Goal: Task Accomplishment & Management: Manage account settings

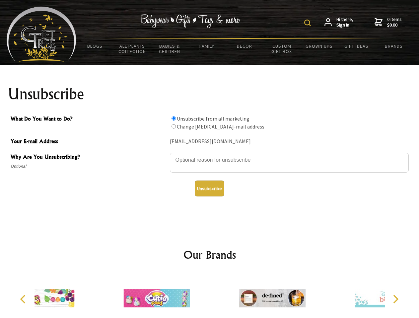
click at [308, 23] on img at bounding box center [307, 23] width 7 height 7
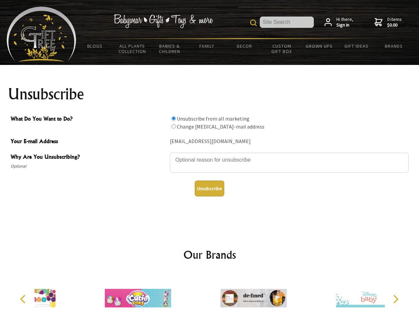
click at [210, 155] on textarea "Why Are You Unsubscribing?" at bounding box center [289, 163] width 239 height 20
click at [173, 118] on input "What Do You Want to Do?" at bounding box center [173, 118] width 4 height 4
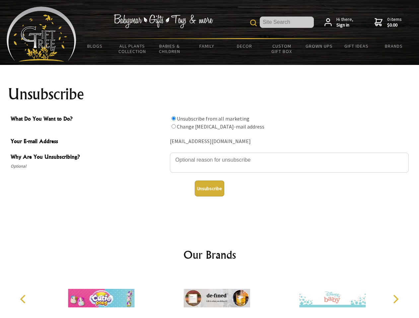
click at [173, 126] on input "What Do You Want to Do?" at bounding box center [173, 126] width 4 height 4
radio input "true"
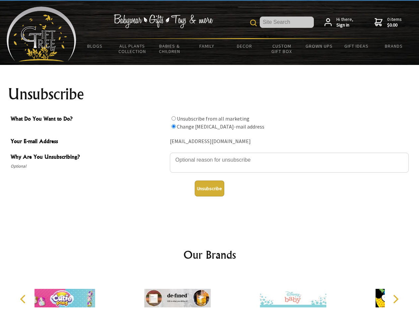
click at [209, 189] on button "Unsubscribe" at bounding box center [210, 189] width 30 height 16
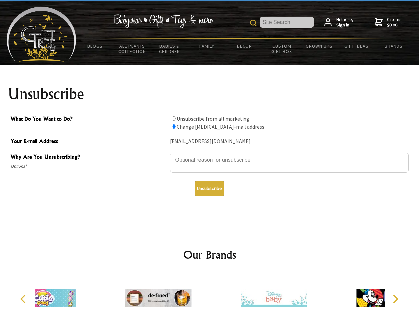
click at [216, 296] on div at bounding box center [273, 300] width 115 height 52
click at [24, 299] on icon "Previous" at bounding box center [23, 299] width 9 height 9
click at [395, 299] on icon "Next" at bounding box center [395, 299] width 9 height 9
